Goal: Find specific page/section: Find specific page/section

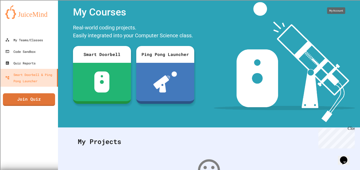
scroll to position [11, 0]
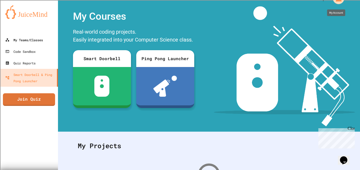
click at [21, 40] on div "My Teams/Classes" at bounding box center [24, 40] width 38 height 6
